Goal: Navigation & Orientation: Understand site structure

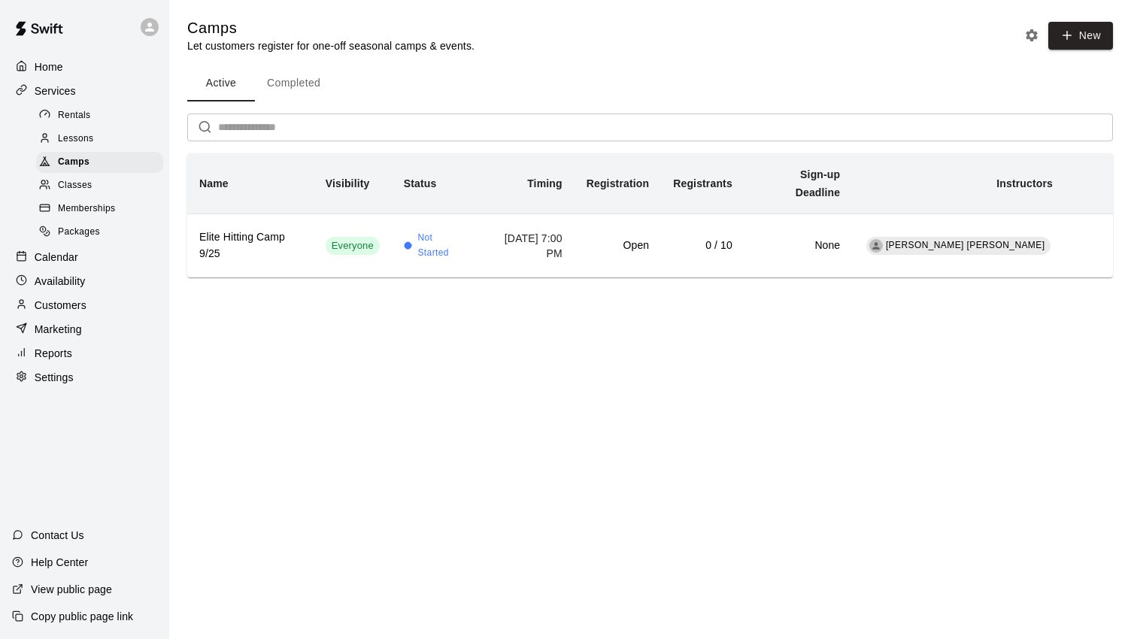
click at [70, 265] on p "Calendar" at bounding box center [57, 257] width 44 height 15
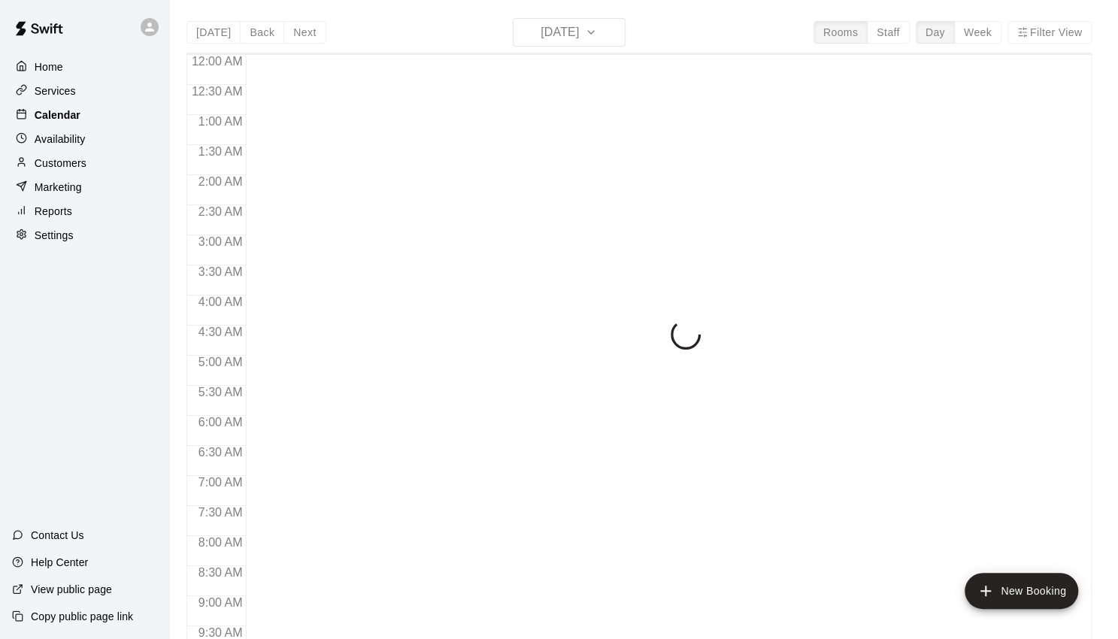
scroll to position [720, 0]
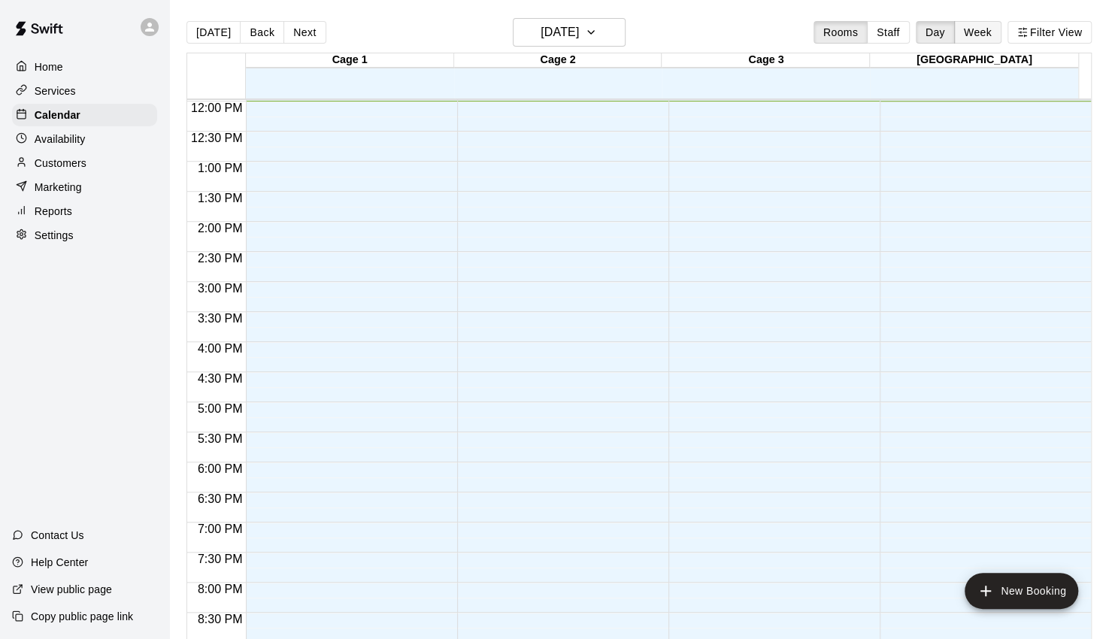
click at [972, 31] on button "Week" at bounding box center [977, 32] width 47 height 23
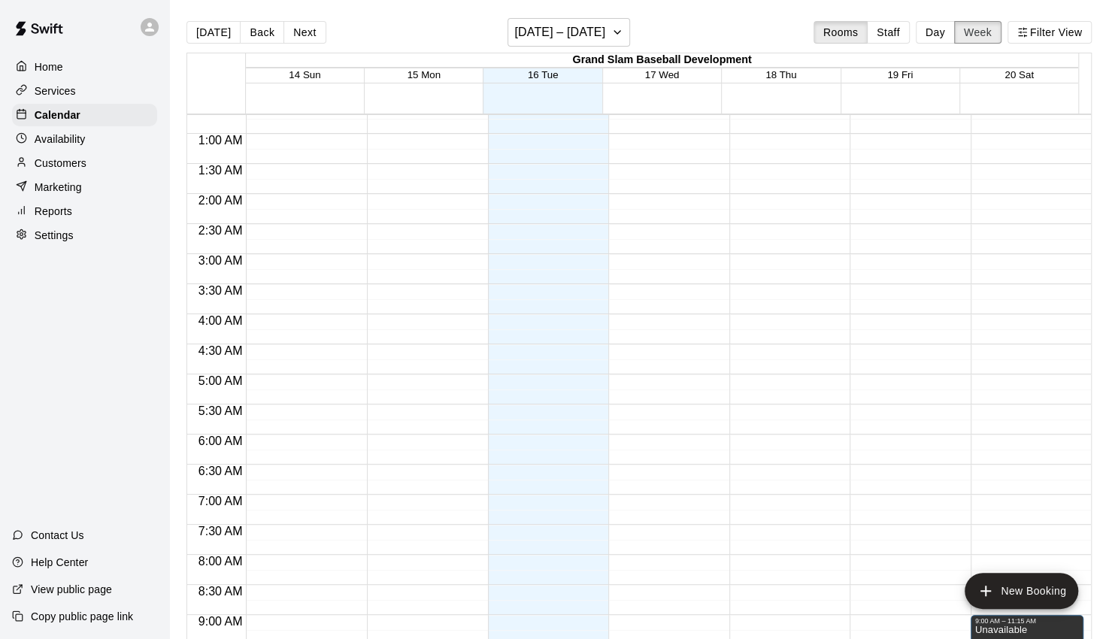
scroll to position [41, 0]
click at [297, 32] on button "Next" at bounding box center [304, 32] width 42 height 23
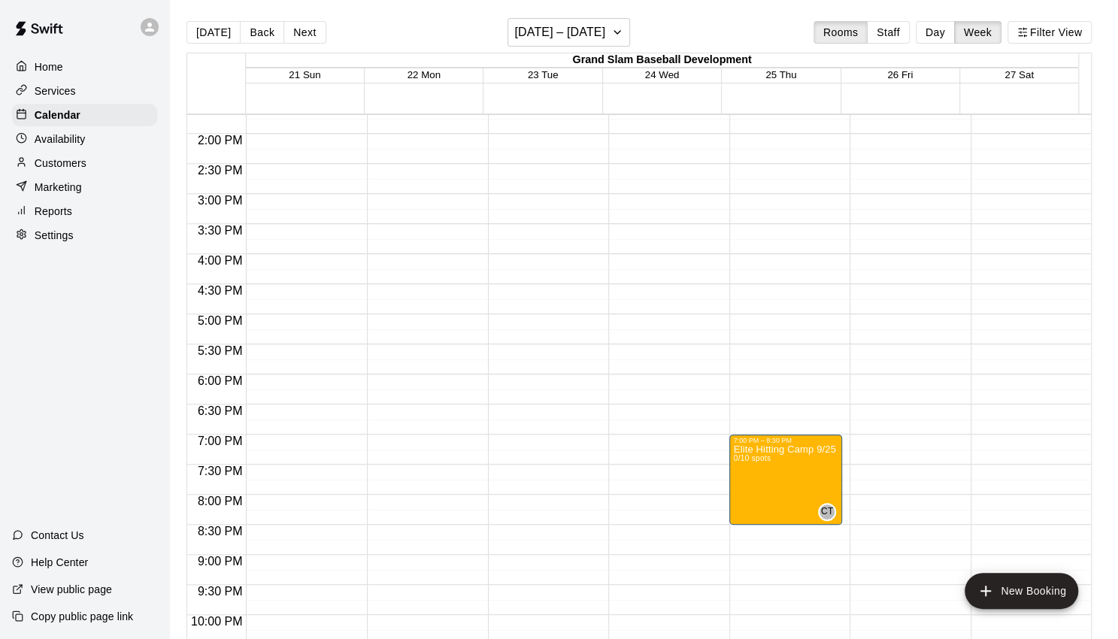
scroll to position [855, 0]
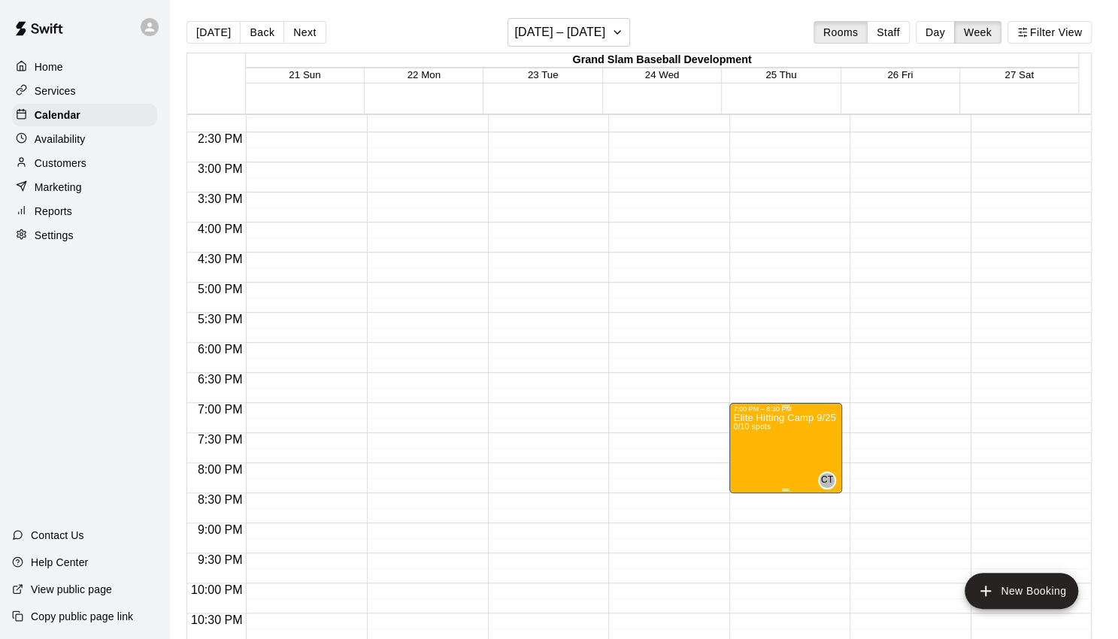
click at [795, 418] on p "Elite Hitting Camp 9/25" at bounding box center [785, 418] width 102 height 0
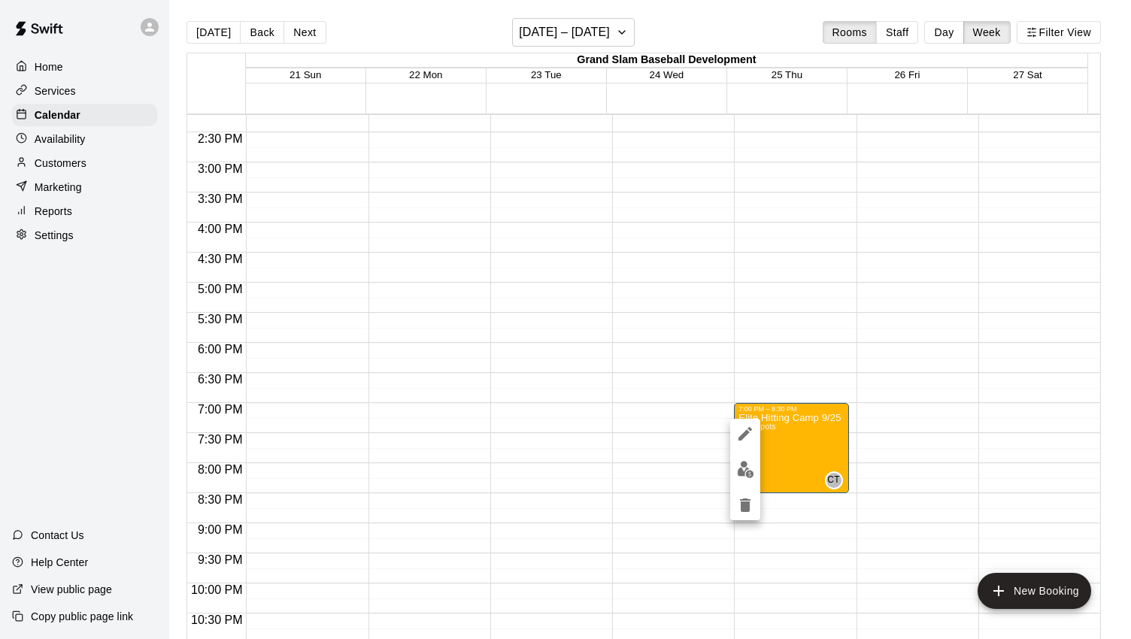
click at [791, 231] on div at bounding box center [565, 319] width 1131 height 639
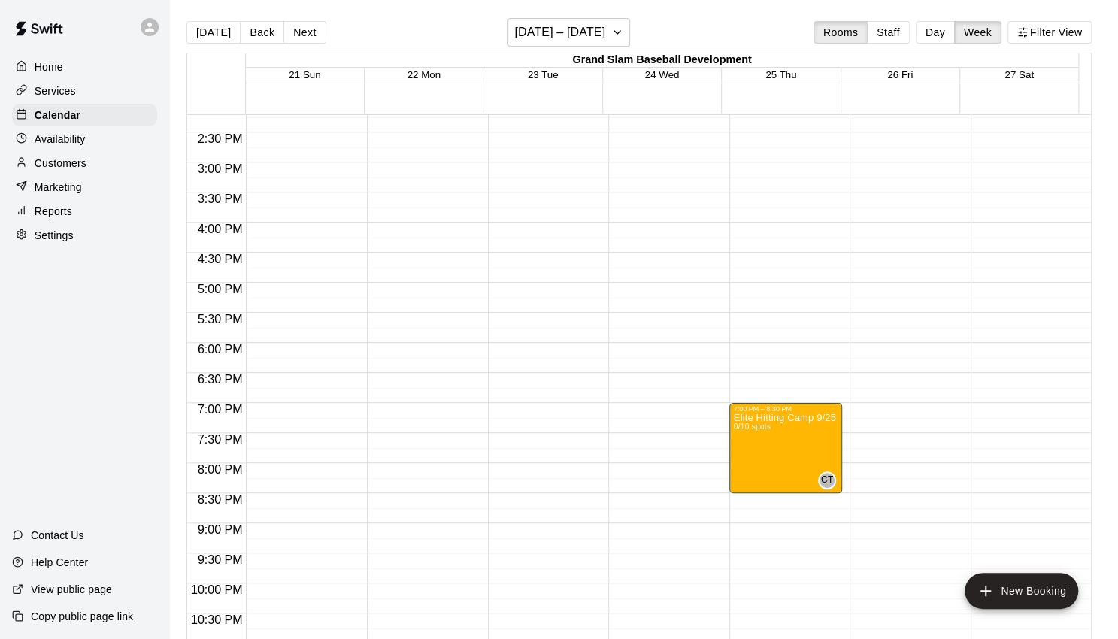
click at [791, 77] on span "25 Thu" at bounding box center [781, 74] width 31 height 11
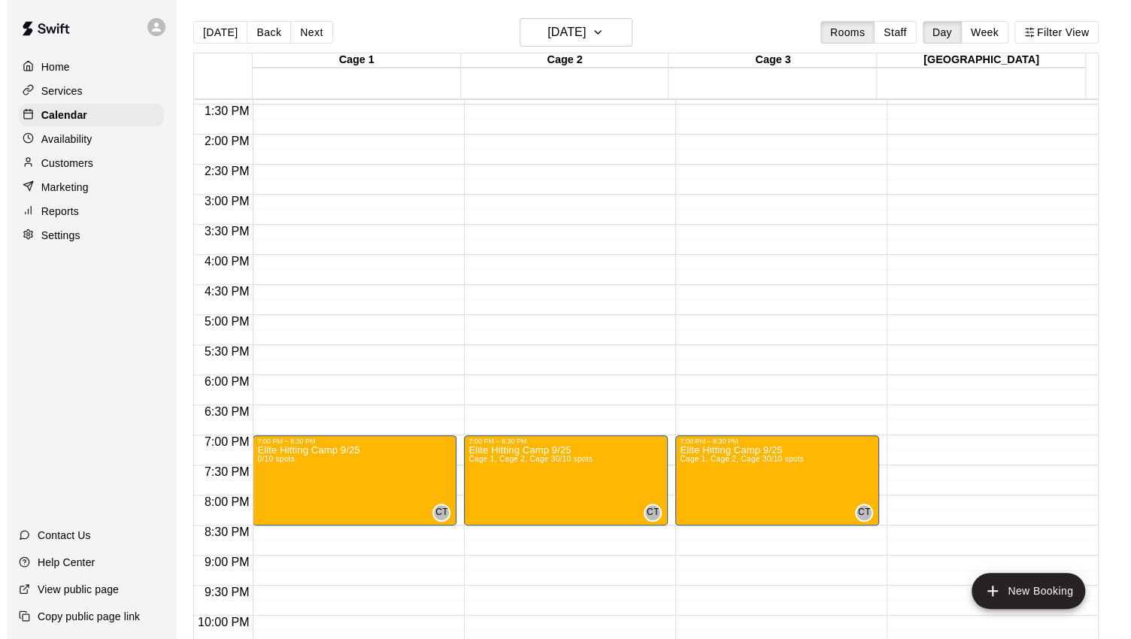
scroll to position [809, 0]
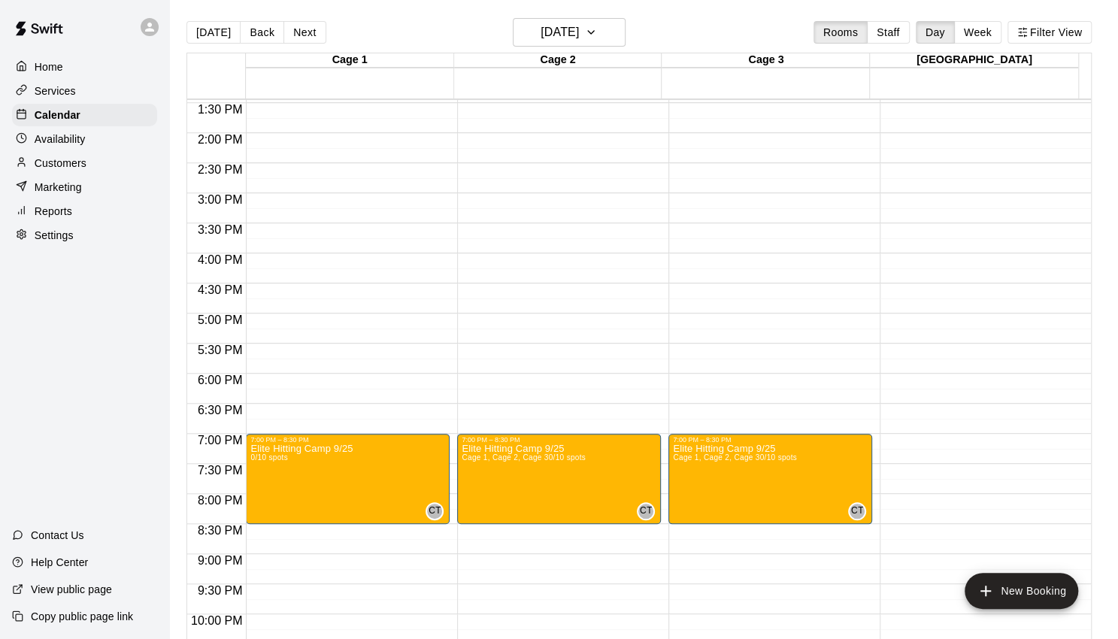
click at [74, 166] on p "Customers" at bounding box center [61, 163] width 52 height 15
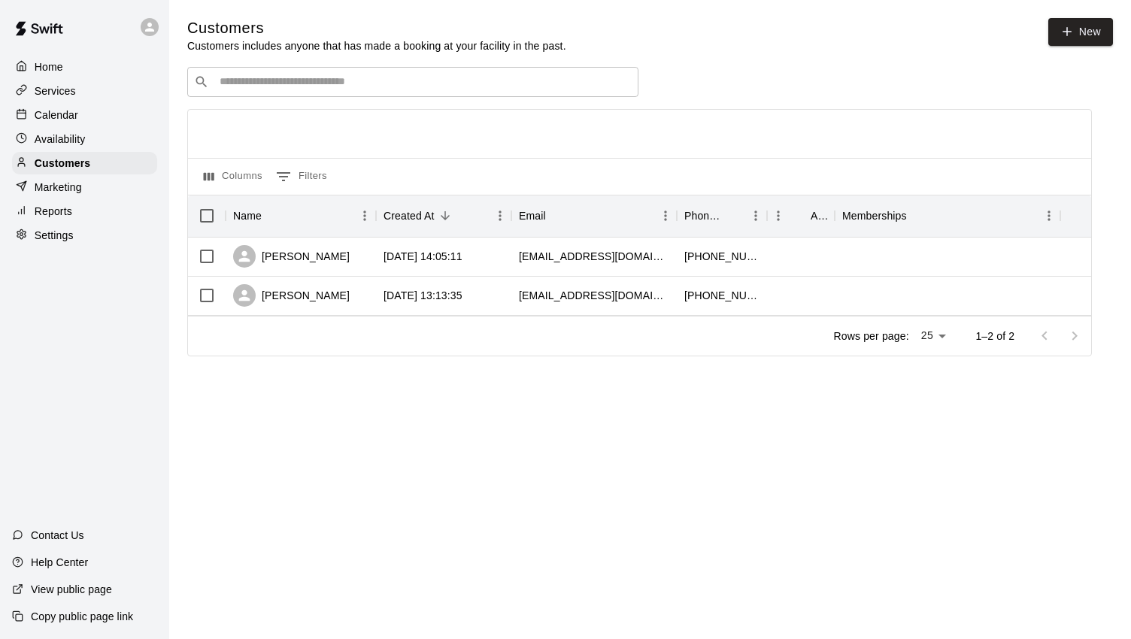
click at [51, 60] on p "Home" at bounding box center [49, 66] width 29 height 15
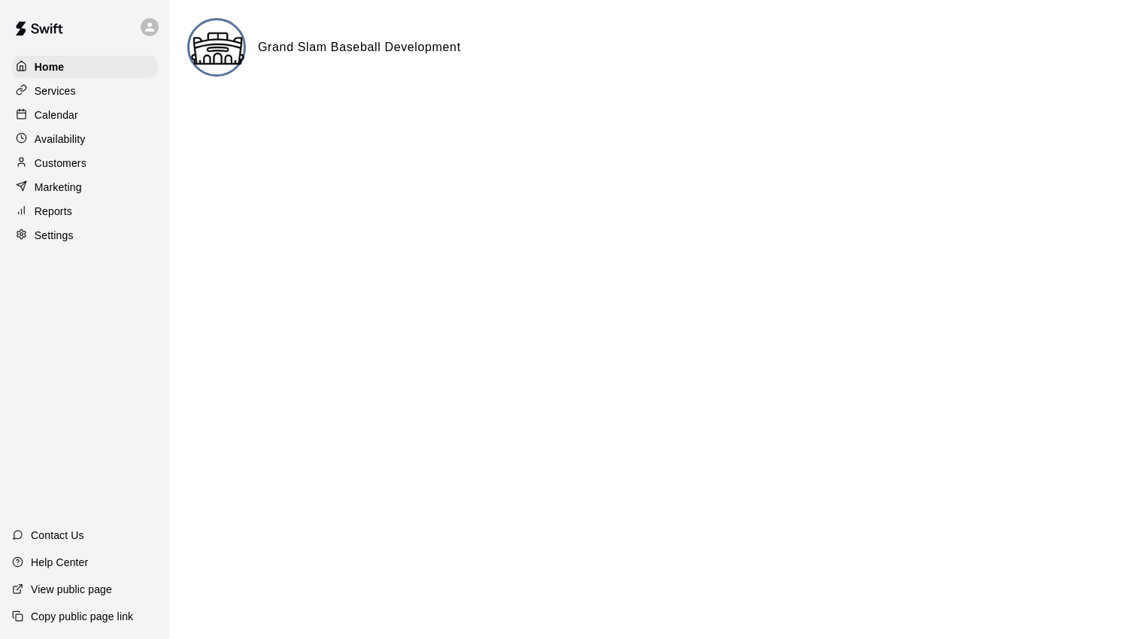
click at [65, 219] on p "Reports" at bounding box center [54, 211] width 38 height 15
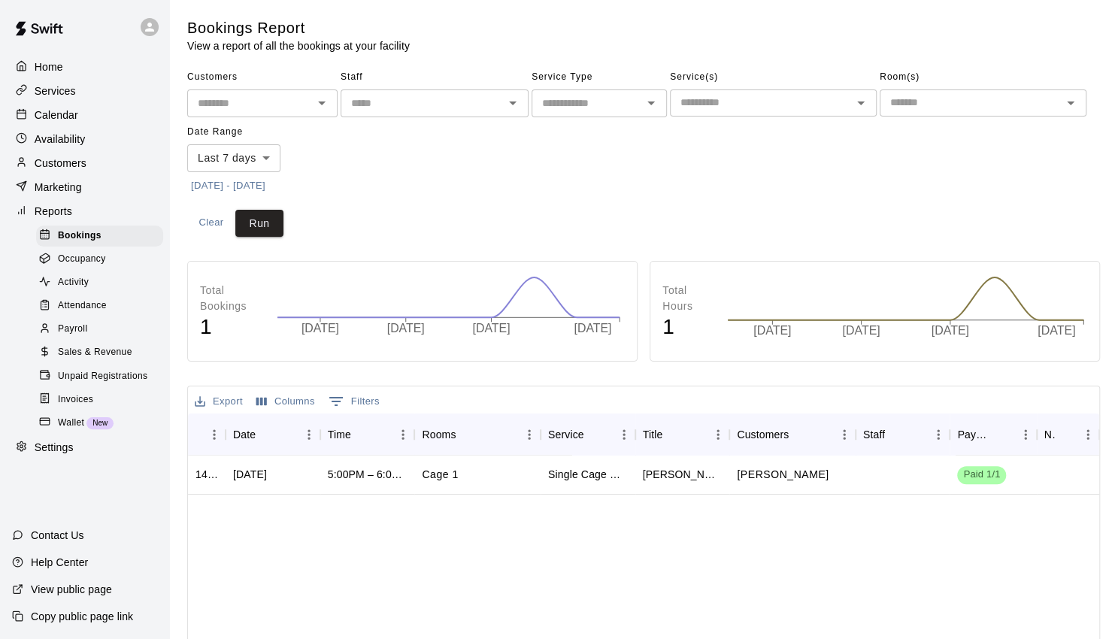
click at [62, 65] on p "Home" at bounding box center [49, 66] width 29 height 15
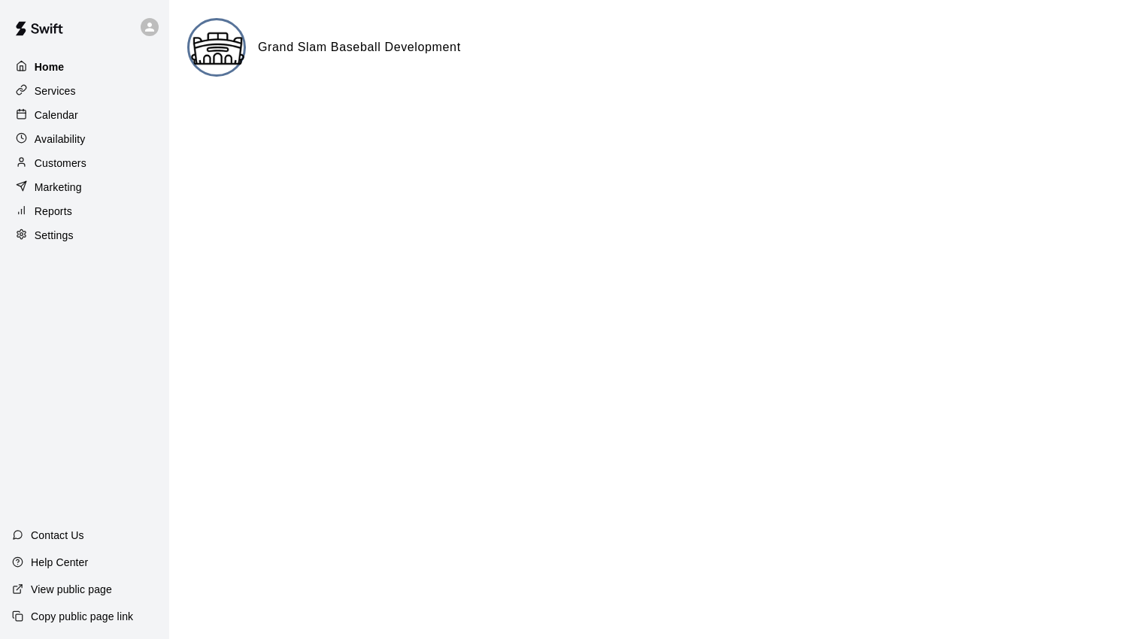
click at [62, 65] on p "Home" at bounding box center [50, 66] width 30 height 15
click at [395, 120] on html "Home Services Calendar Availability Customers Marketing Reports Settings Contac…" at bounding box center [565, 60] width 1131 height 120
click at [62, 70] on p "Home" at bounding box center [50, 66] width 30 height 15
